Goal: Navigation & Orientation: Find specific page/section

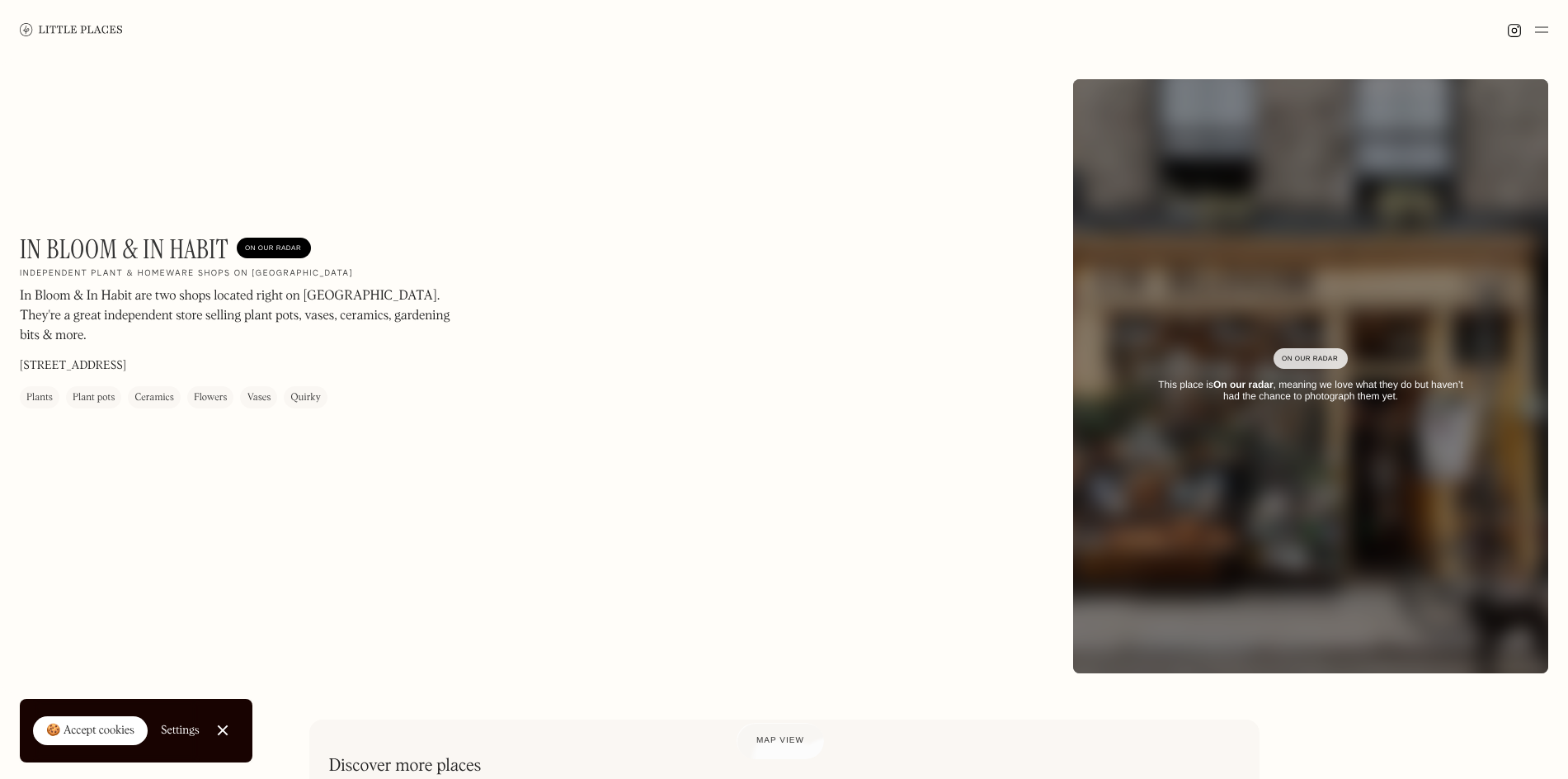
click at [1345, 362] on div "On Our Radar" at bounding box center [1311, 358] width 74 height 21
drag, startPoint x: 1268, startPoint y: 345, endPoint x: 1384, endPoint y: 351, distance: 116.2
click at [1384, 351] on div "On Our Radar This place is On our radar , meaning we love what they do but have…" at bounding box center [1310, 376] width 475 height 103
click at [1380, 350] on div "On Our Radar This place is On our radar , meaning we love what they do but have…" at bounding box center [1310, 376] width 475 height 103
drag, startPoint x: 1346, startPoint y: 335, endPoint x: 1265, endPoint y: 336, distance: 81.0
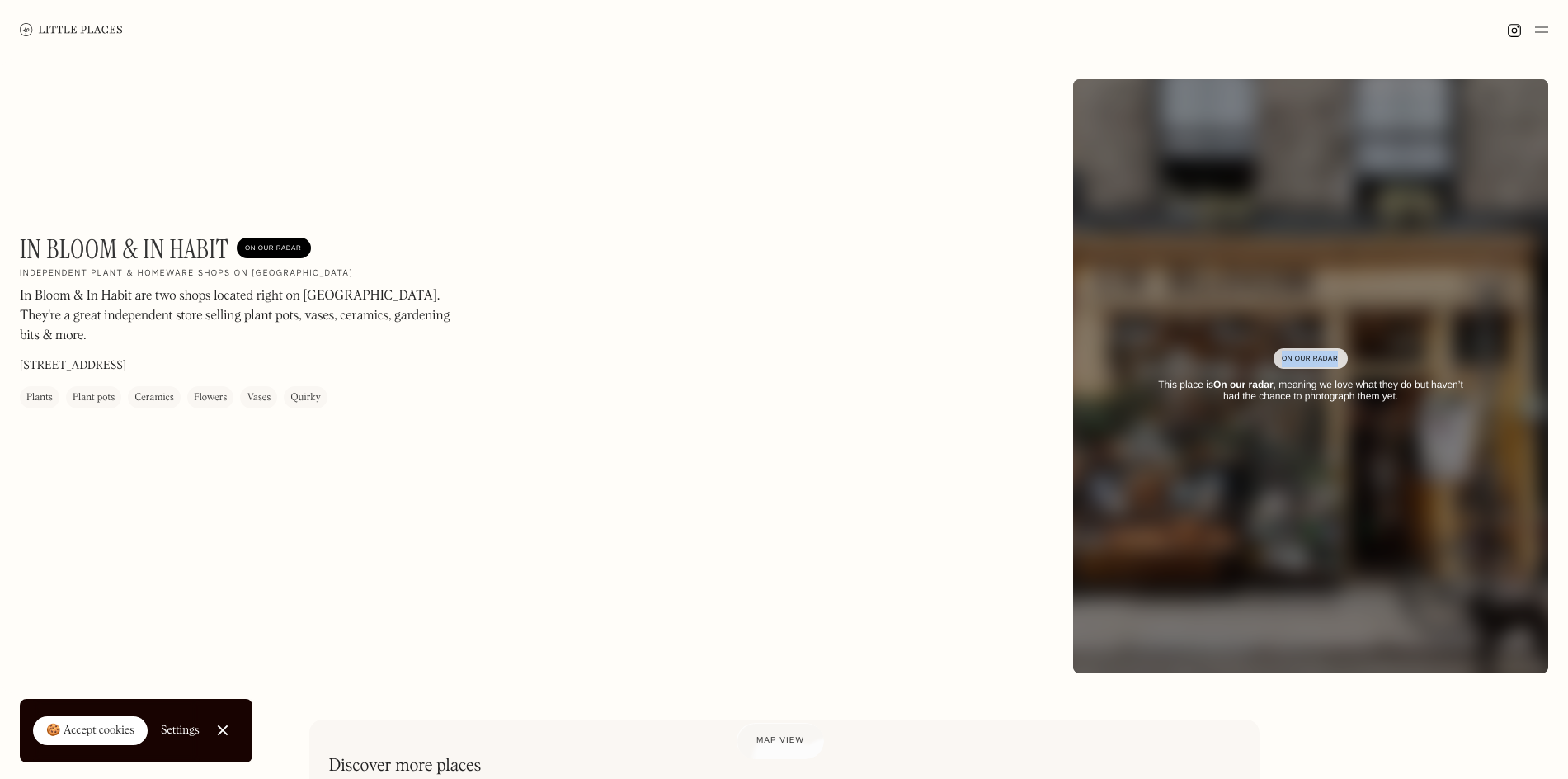
click at [1265, 336] on div "On Our Radar This place is On our radar , meaning we love what they do but have…" at bounding box center [1310, 376] width 475 height 103
click at [1240, 336] on div "On Our Radar This place is On our radar , meaning we love what they do but have…" at bounding box center [1310, 376] width 475 height 103
drag, startPoint x: 1240, startPoint y: 337, endPoint x: 1355, endPoint y: 344, distance: 115.2
click at [1355, 345] on div "On Our Radar This place is On our radar , meaning we love what they do but have…" at bounding box center [1310, 376] width 475 height 103
click at [1377, 329] on div "On Our Radar This place is On our radar , meaning we love what they do but have…" at bounding box center [1310, 376] width 475 height 103
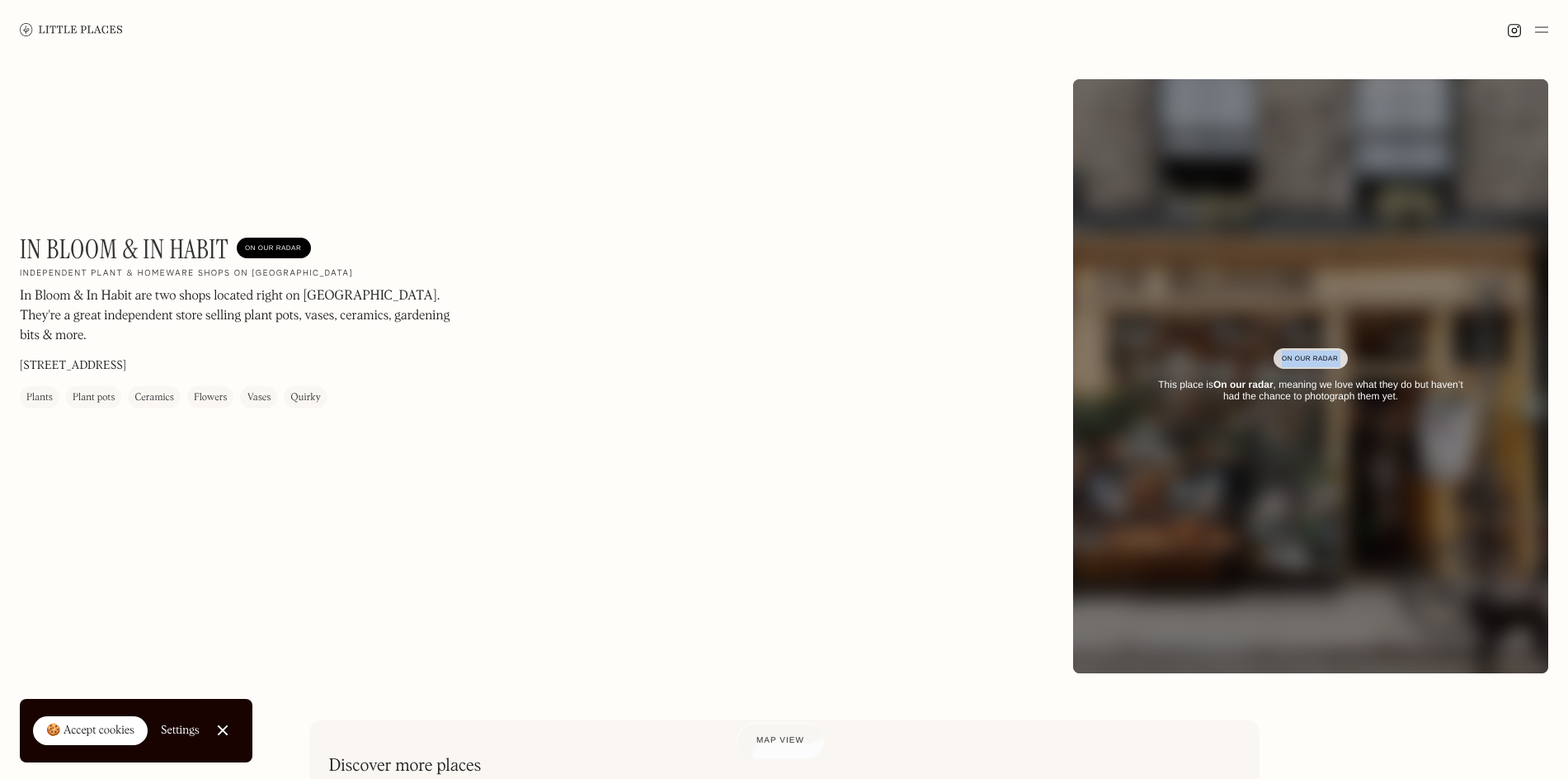
drag, startPoint x: 1377, startPoint y: 329, endPoint x: 1265, endPoint y: 339, distance: 112.4
click at [1265, 339] on div "On Our Radar This place is On our radar , meaning we love what they do but have…" at bounding box center [1310, 376] width 475 height 103
click at [901, 358] on div "In Bloom & In Habit On Our Radar Independent plant & homeware shops on Columbia…" at bounding box center [533, 321] width 1027 height 175
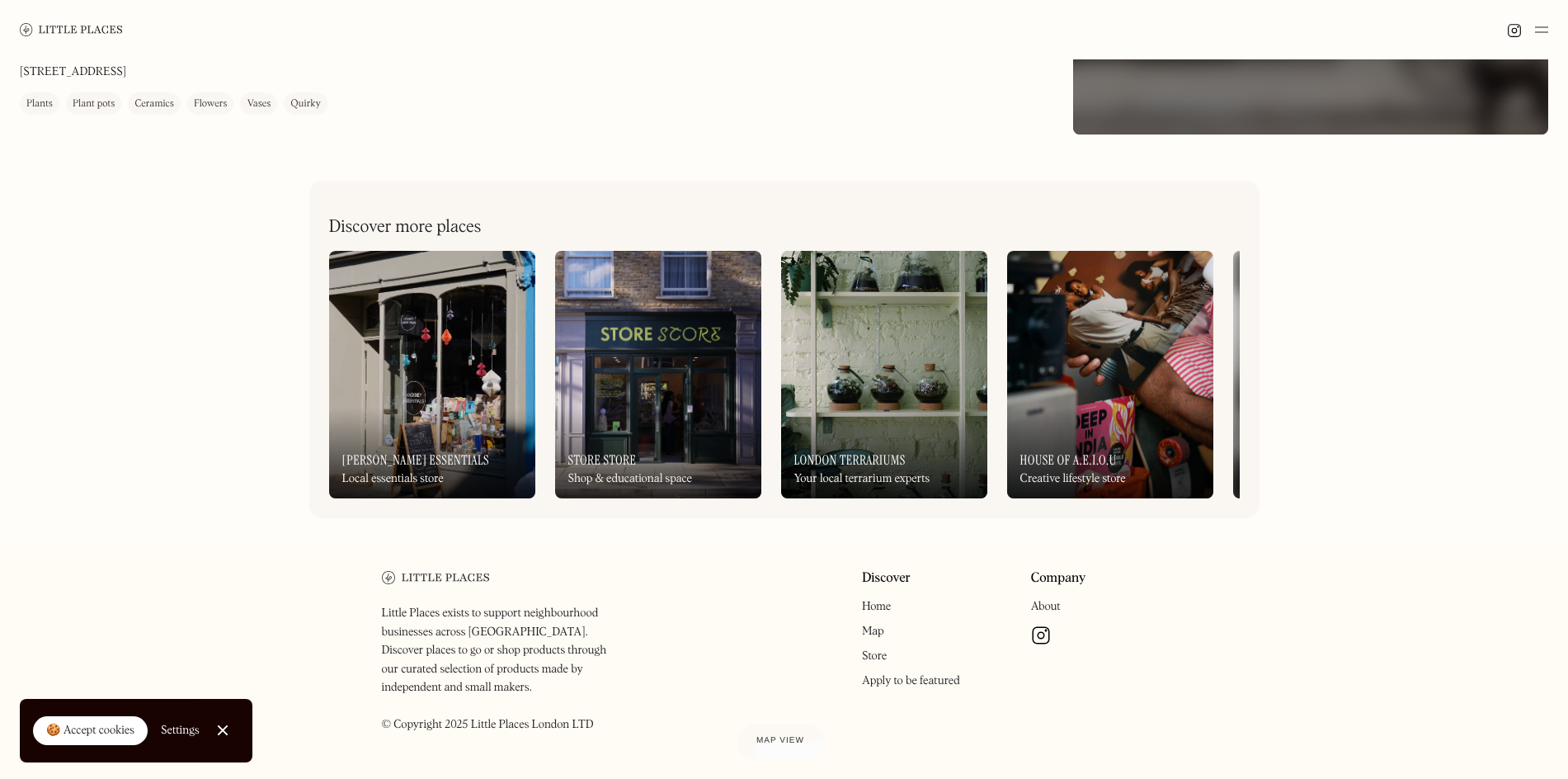
scroll to position [578, 0]
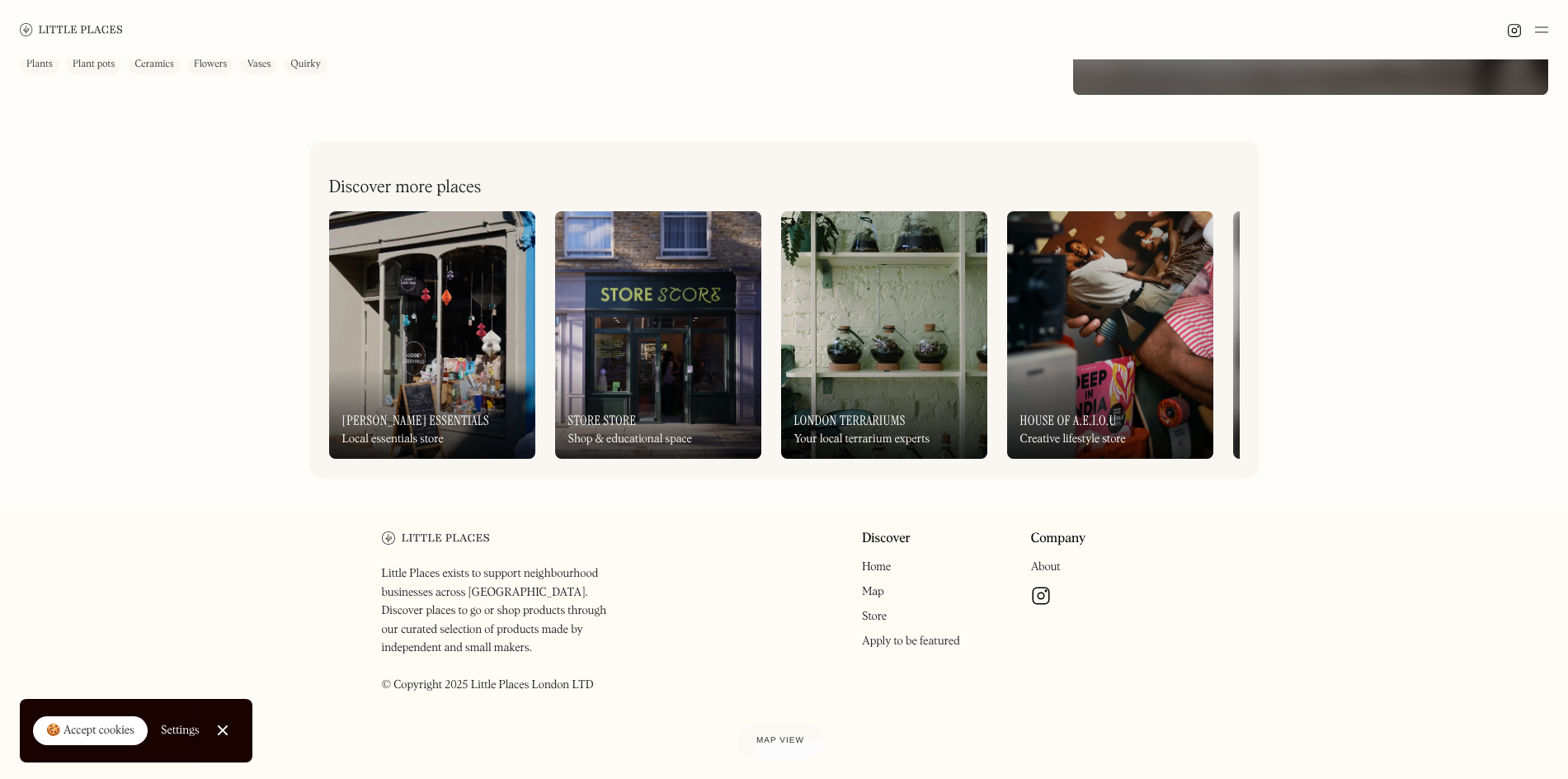
click at [881, 573] on link "Home" at bounding box center [877, 566] width 29 height 12
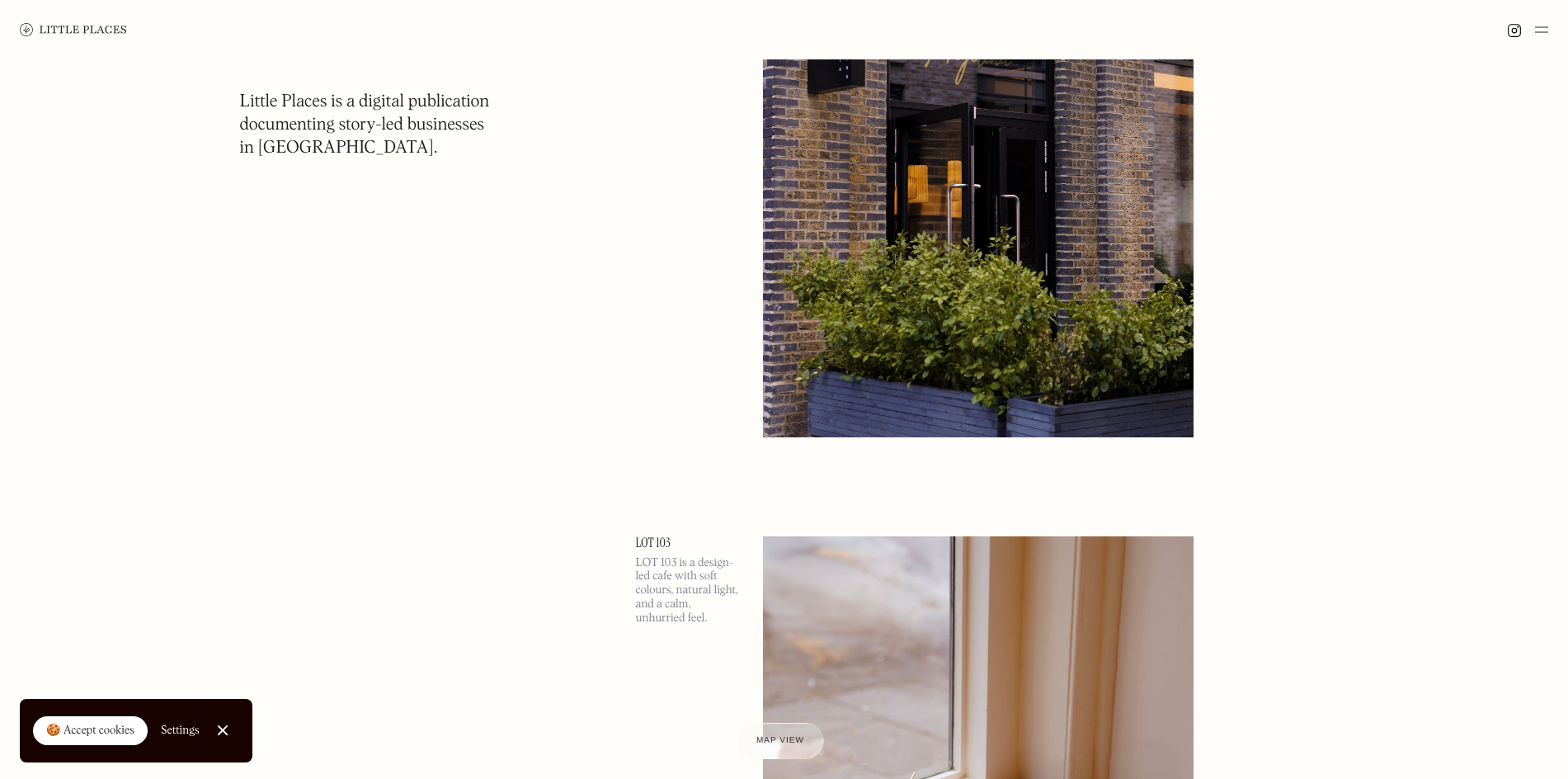
scroll to position [16896, 0]
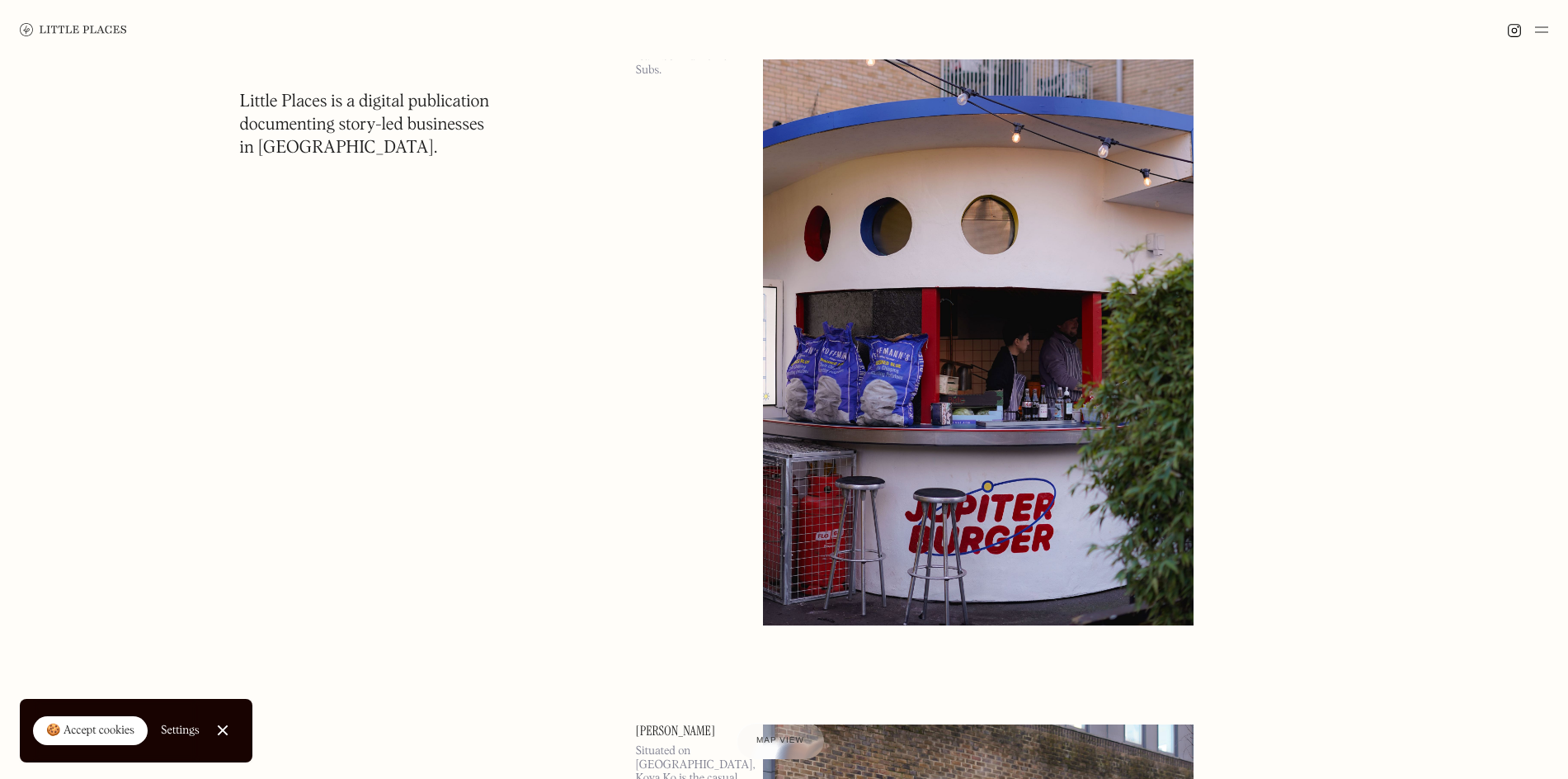
scroll to position [33301, 0]
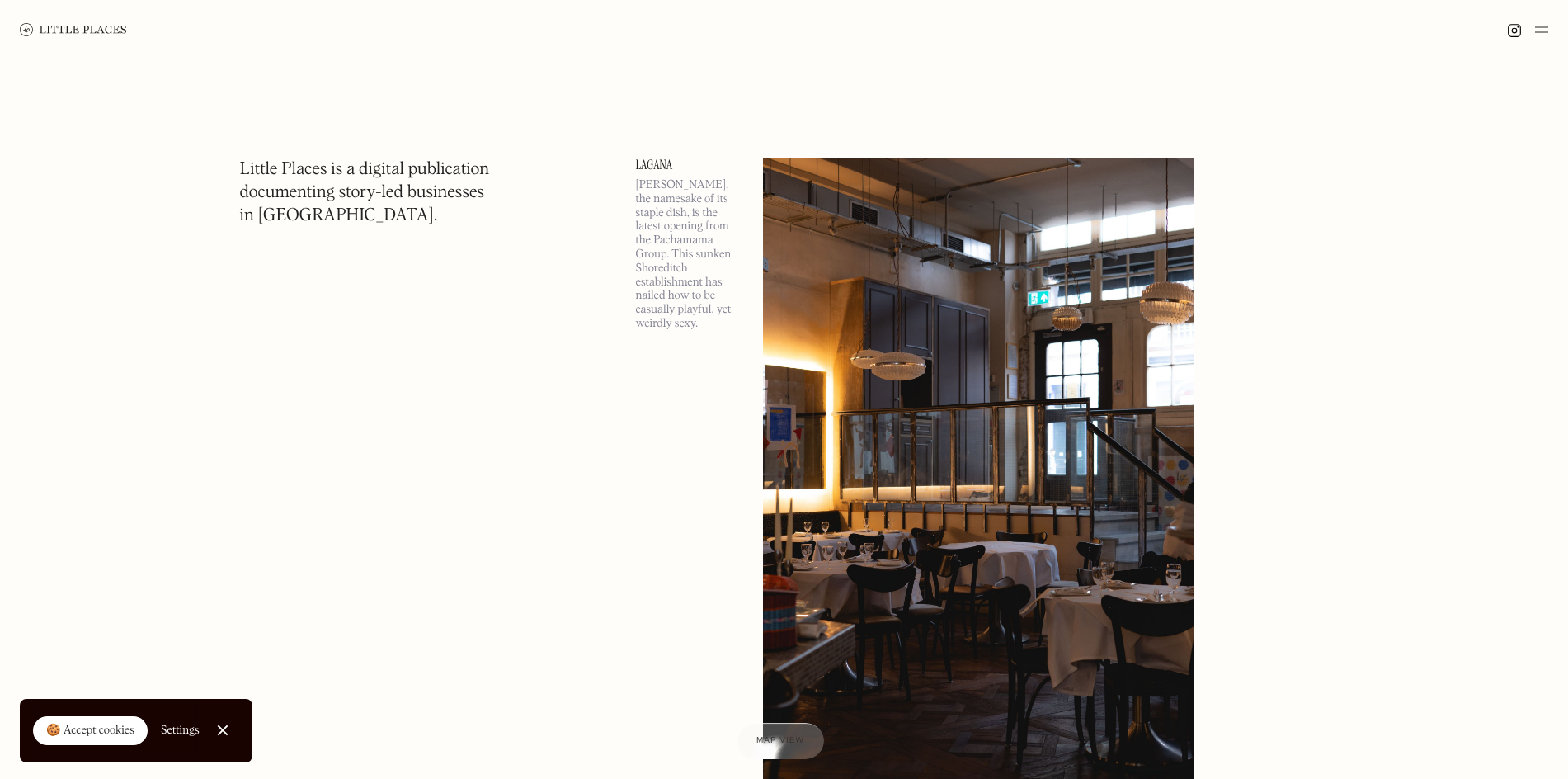
click at [1546, 33] on img at bounding box center [1542, 30] width 14 height 20
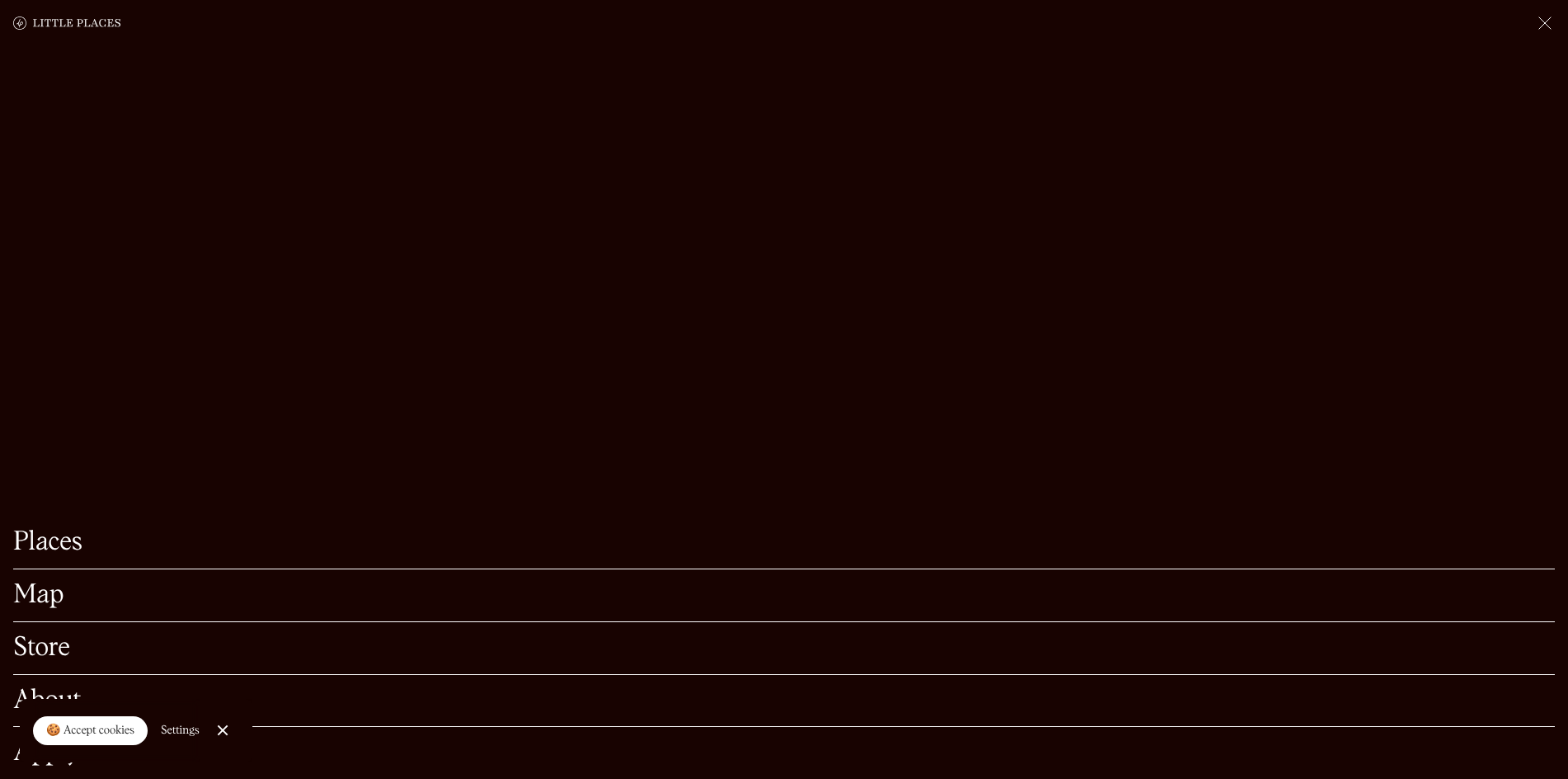
click at [114, 530] on link "Places" at bounding box center [784, 543] width 1542 height 25
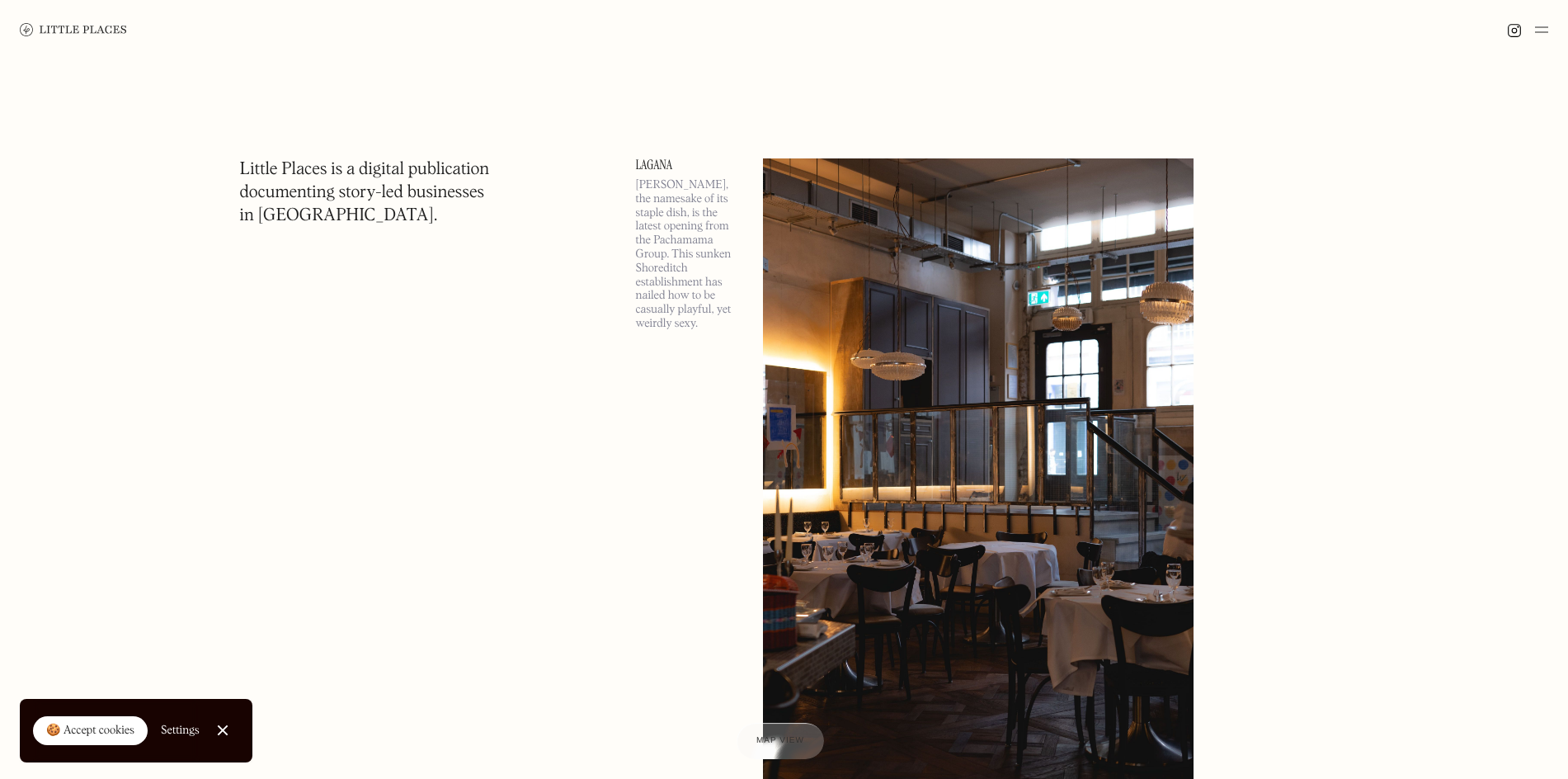
click at [1550, 32] on div at bounding box center [784, 29] width 1568 height 59
click at [1545, 29] on img at bounding box center [1542, 30] width 14 height 20
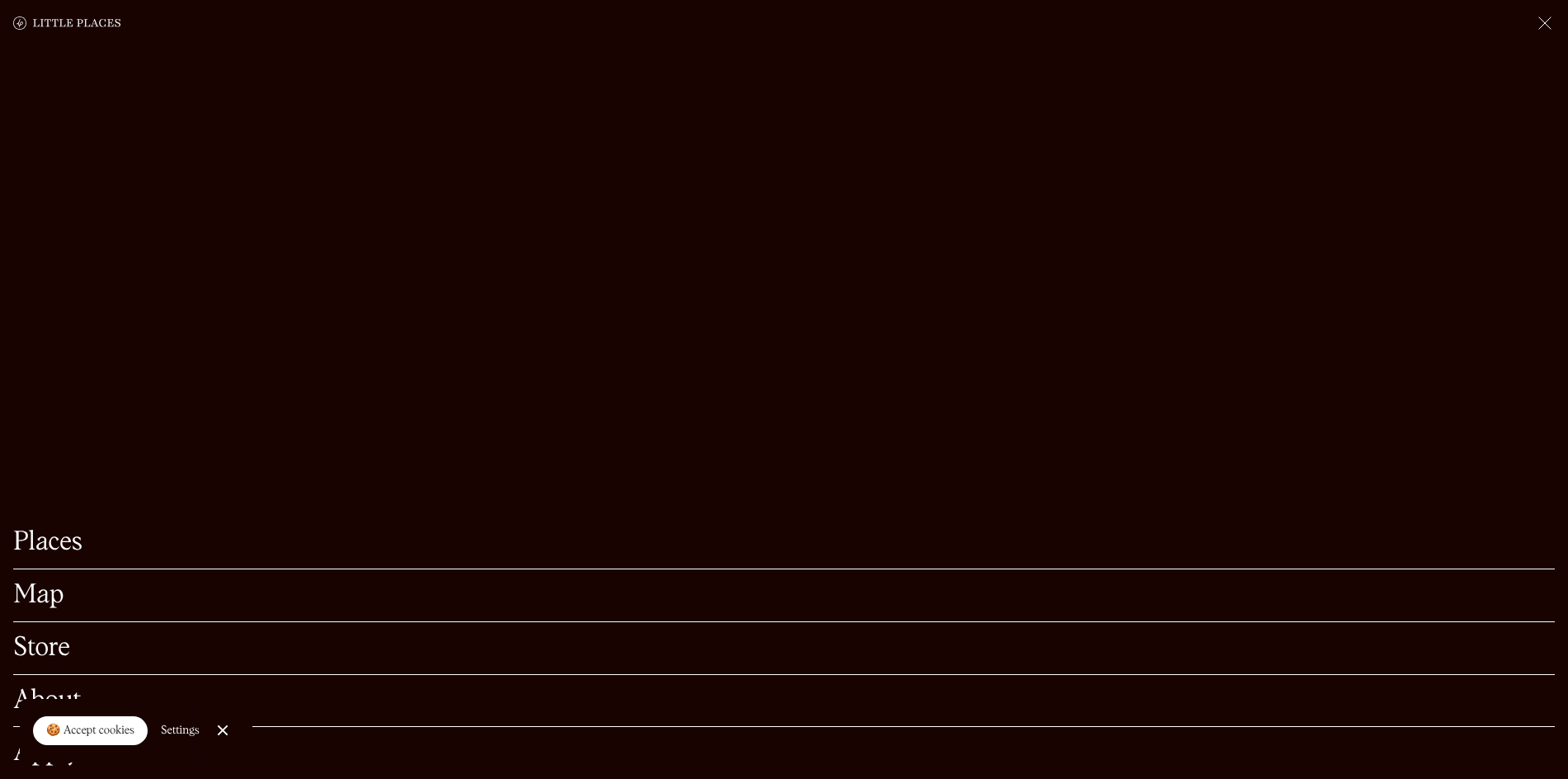
click at [84, 583] on link "Map" at bounding box center [784, 595] width 1542 height 25
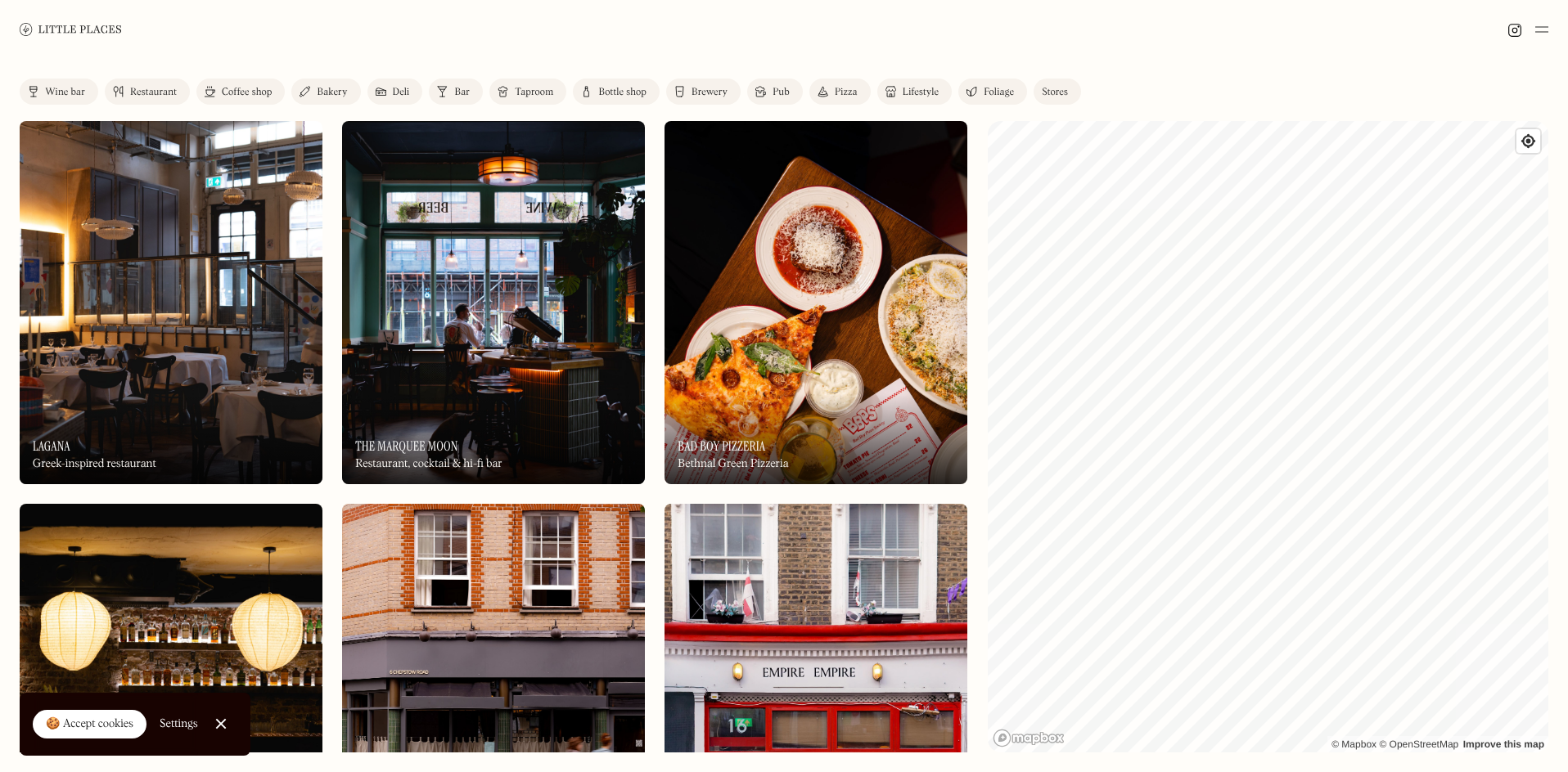
click at [1001, 91] on div "Foliage" at bounding box center [998, 92] width 31 height 10
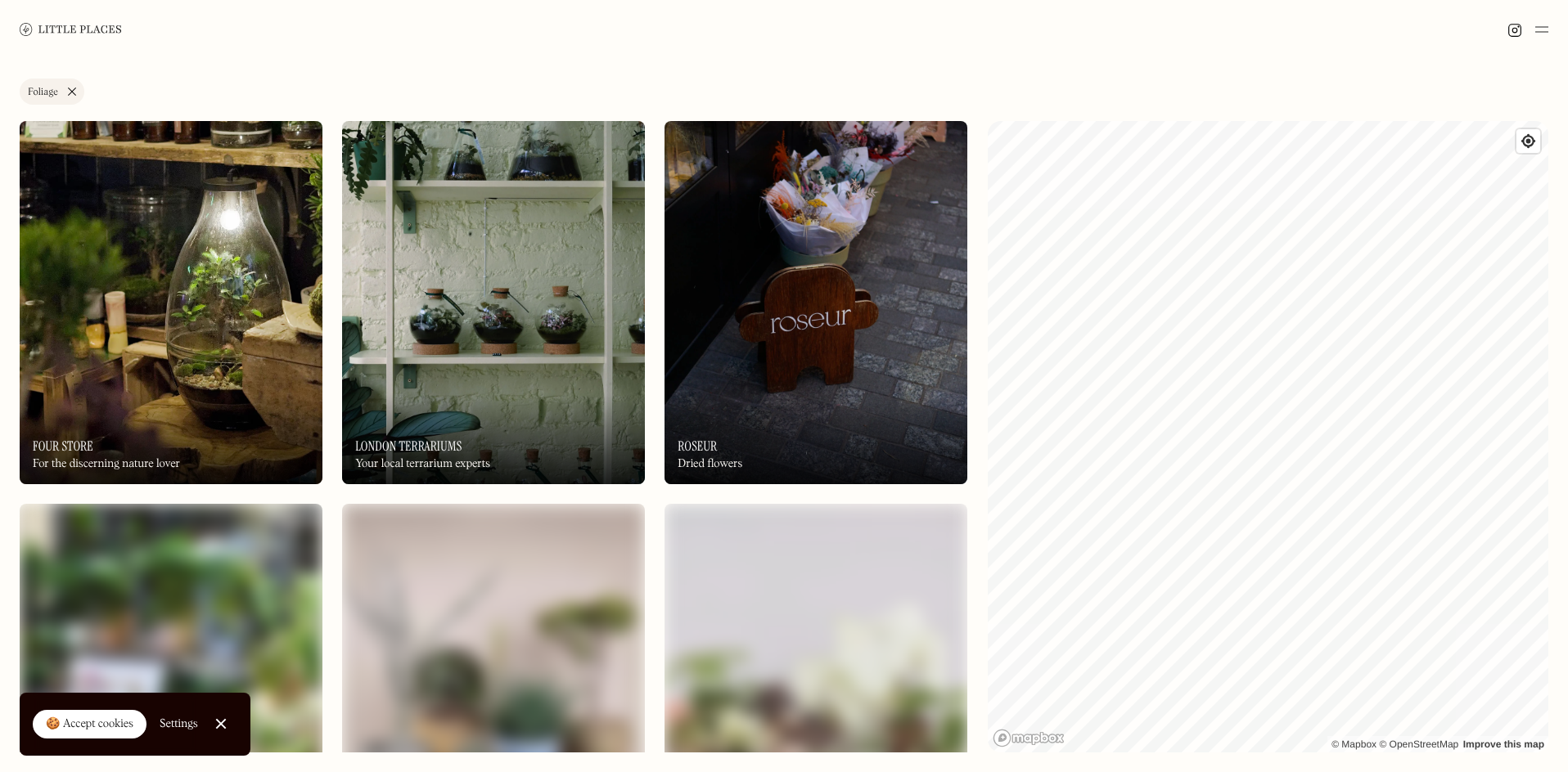
click at [176, 314] on img at bounding box center [171, 302] width 303 height 363
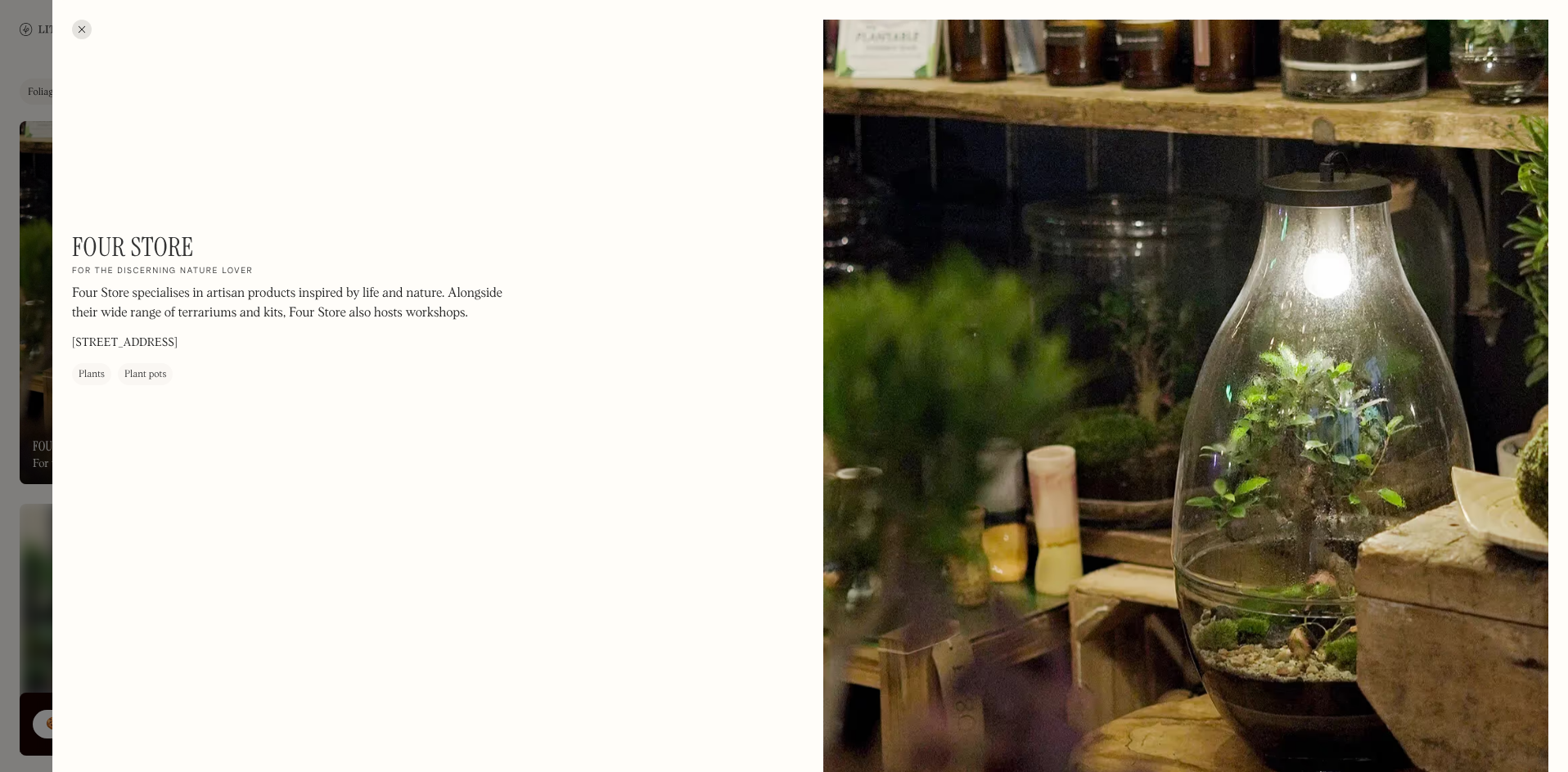
click at [79, 39] on div at bounding box center [82, 30] width 20 height 20
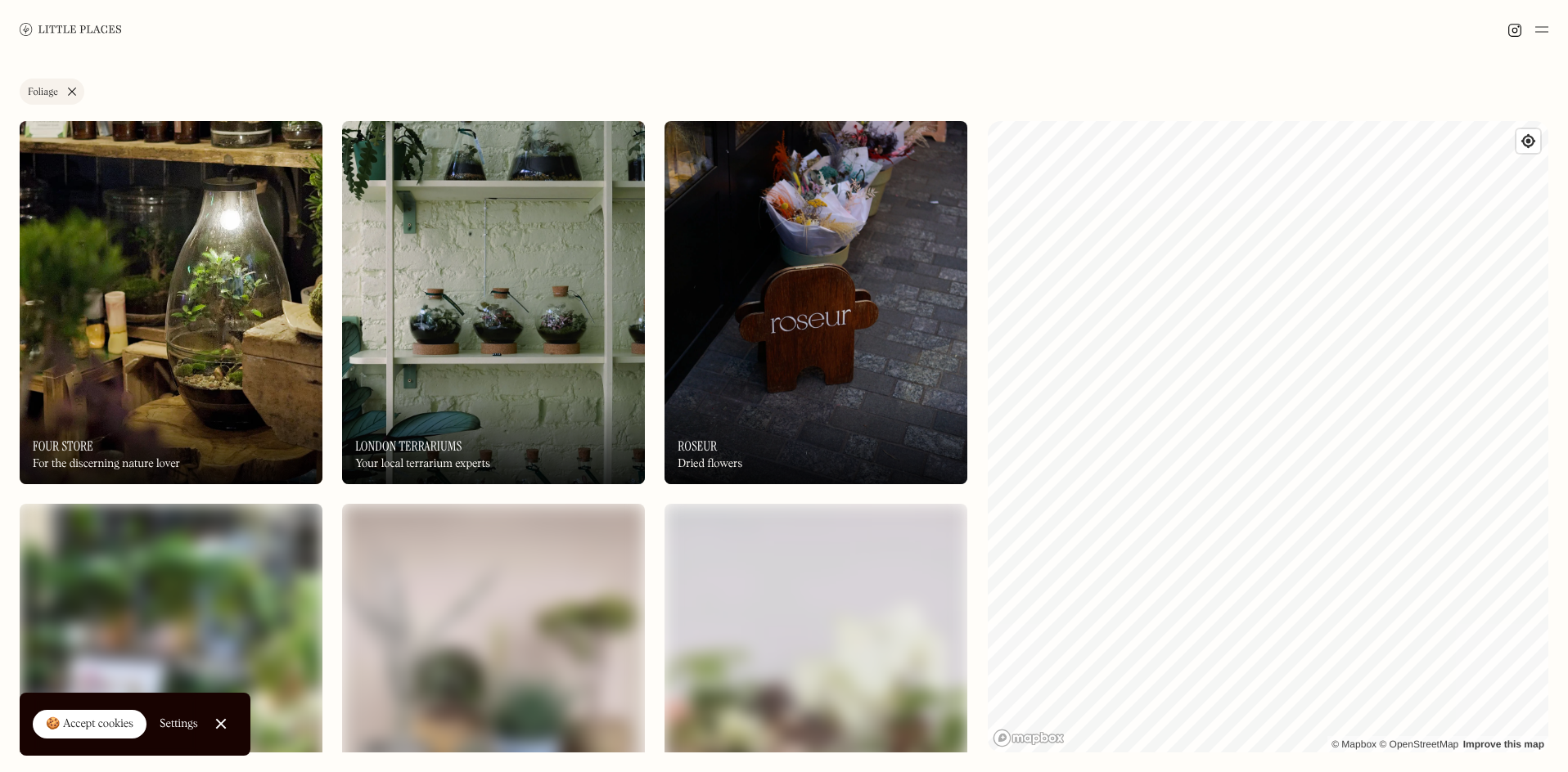
click at [808, 286] on img at bounding box center [816, 302] width 303 height 363
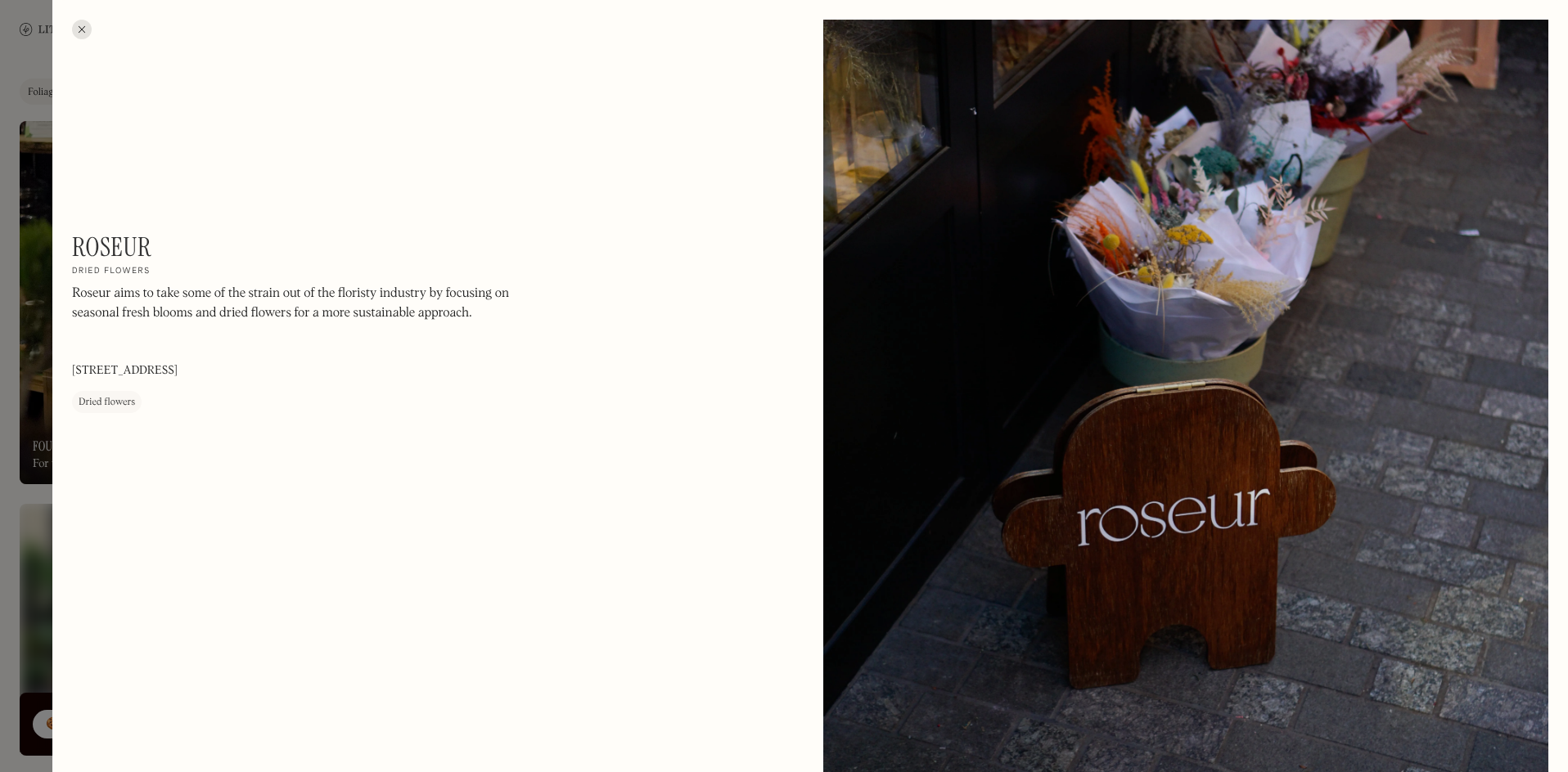
click at [88, 34] on div at bounding box center [82, 30] width 20 height 20
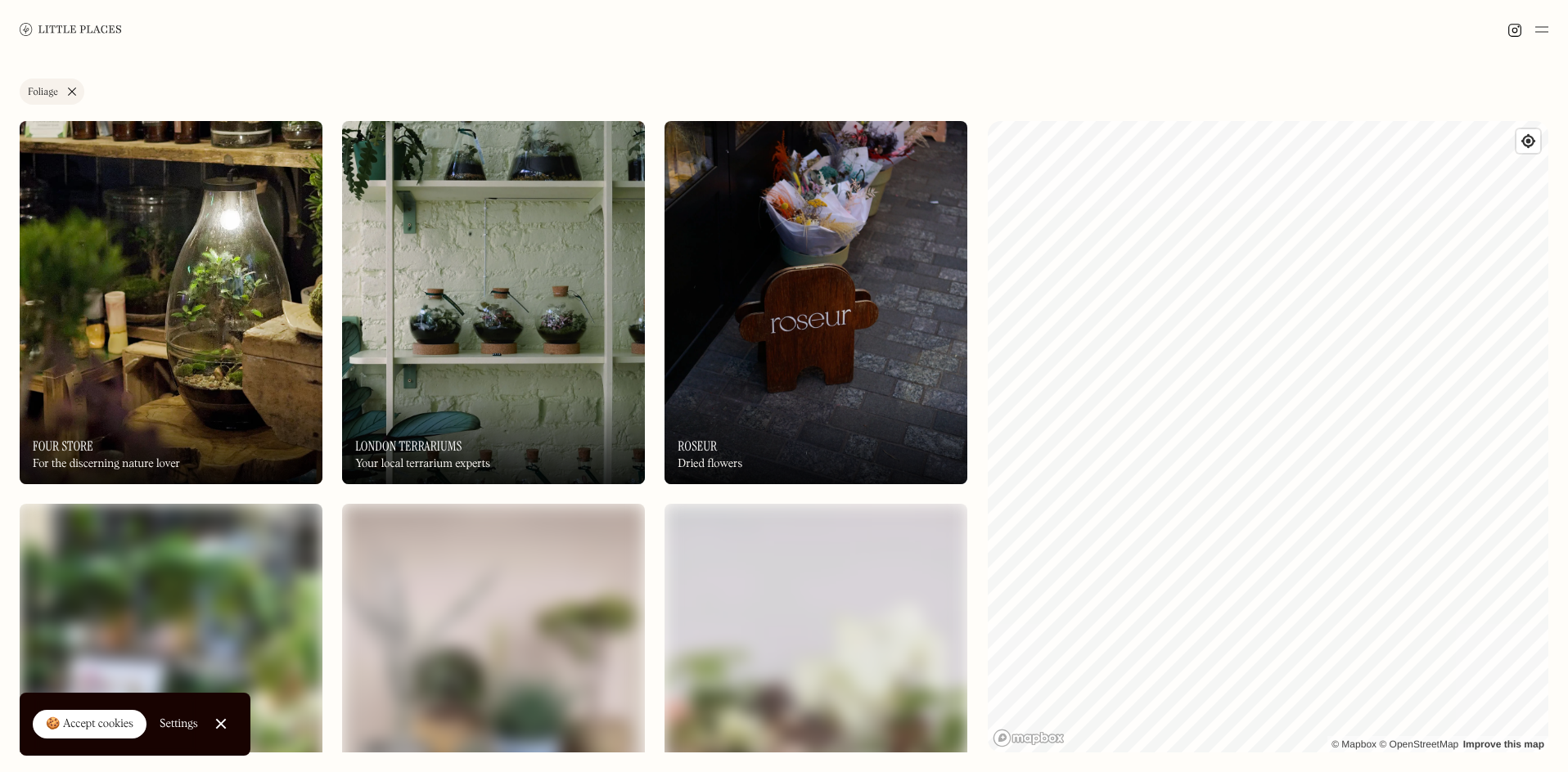
click at [366, 249] on img at bounding box center [494, 302] width 303 height 363
